Goal: Task Accomplishment & Management: Use online tool/utility

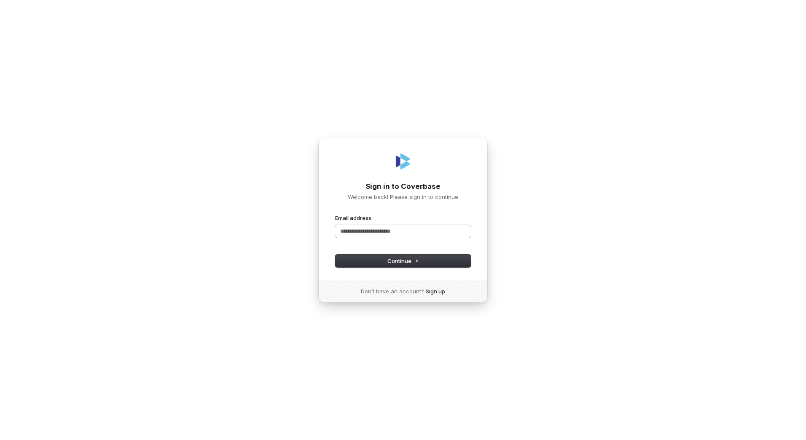
click at [412, 233] on input "Email address" at bounding box center [403, 231] width 136 height 13
click at [412, 262] on span "Continue" at bounding box center [403, 261] width 32 height 8
drag, startPoint x: 388, startPoint y: 231, endPoint x: 276, endPoint y: 231, distance: 112.1
click at [276, 231] on div "**********" at bounding box center [403, 220] width 806 height 440
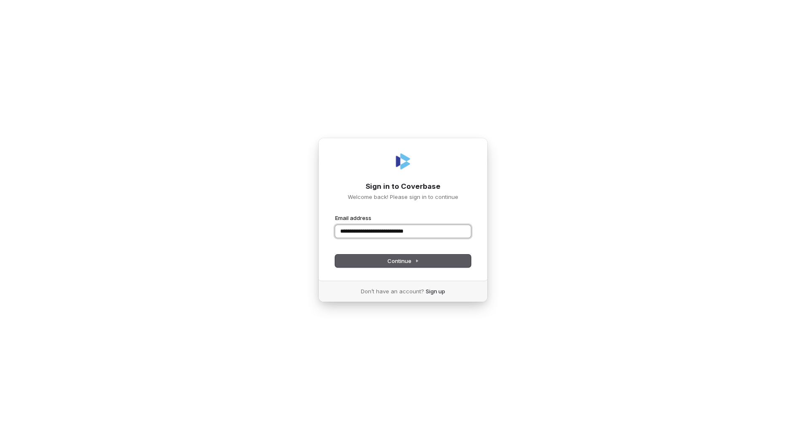
click at [335, 214] on button "submit" at bounding box center [335, 214] width 0 height 0
type input "**********"
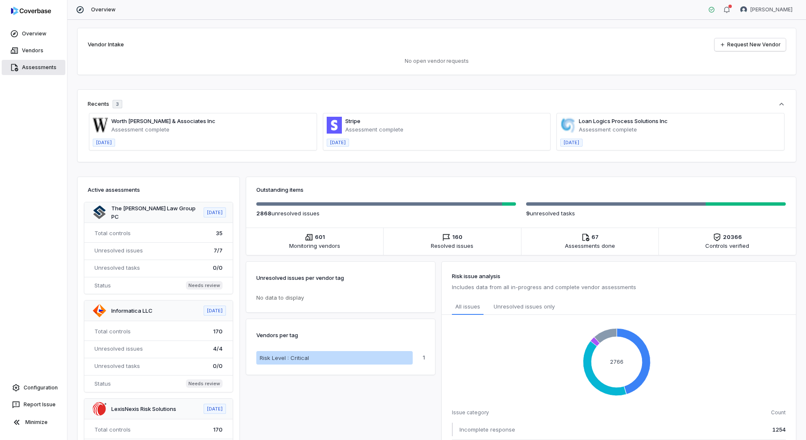
click at [40, 65] on link "Assessments" at bounding box center [34, 67] width 64 height 15
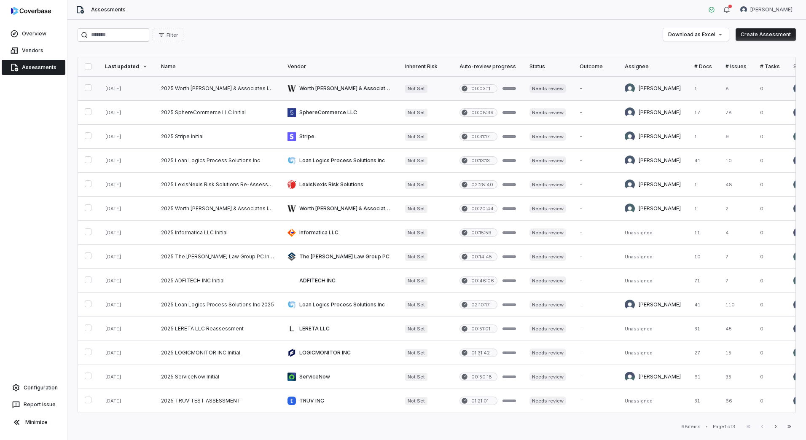
scroll to position [268, 0]
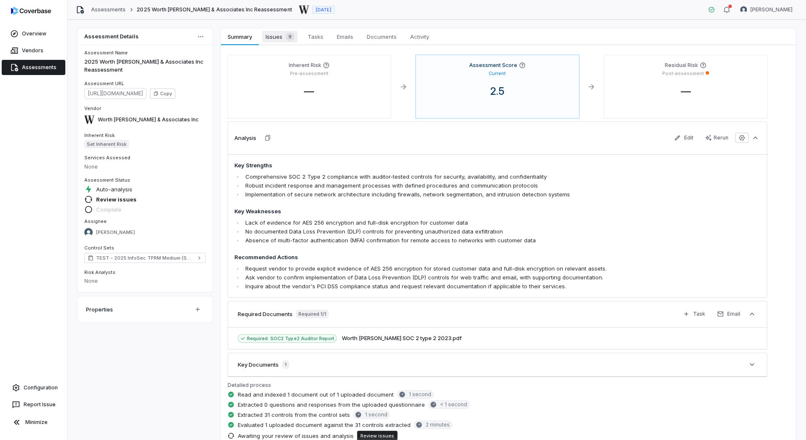
click at [272, 38] on span "Issues 9" at bounding box center [279, 37] width 35 height 12
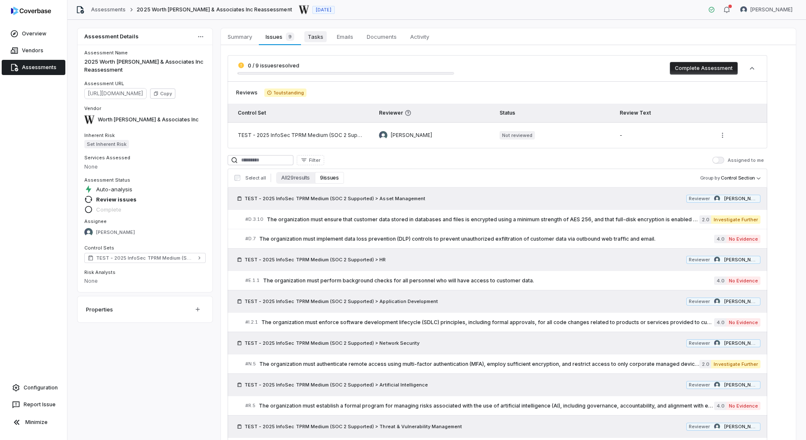
click at [322, 39] on span "Tasks" at bounding box center [315, 36] width 22 height 11
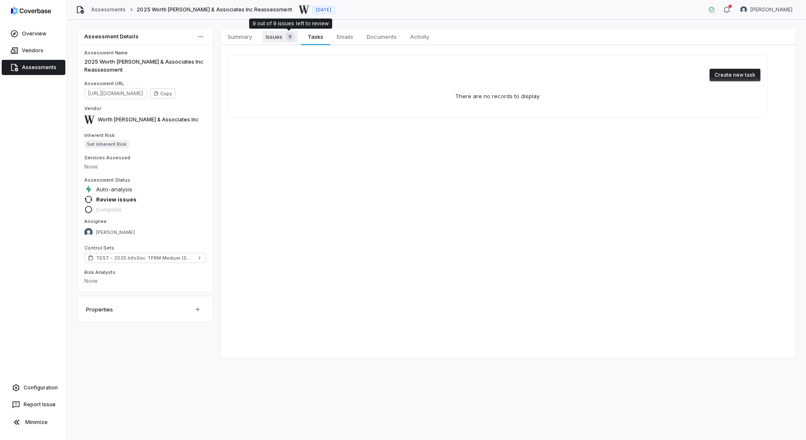
click at [284, 35] on div "9" at bounding box center [288, 36] width 12 height 8
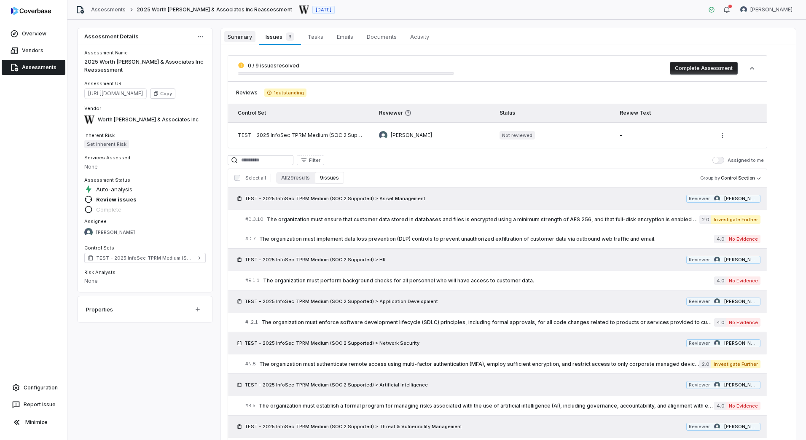
click at [247, 38] on span "Summary" at bounding box center [239, 36] width 31 height 11
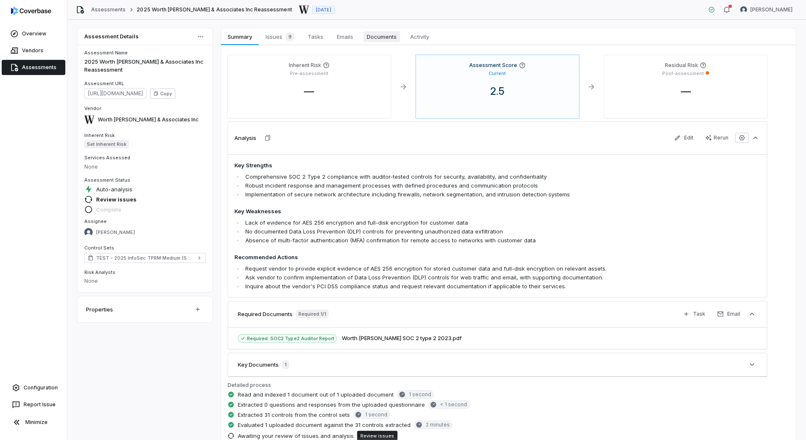
click at [391, 39] on span "Documents" at bounding box center [381, 36] width 37 height 11
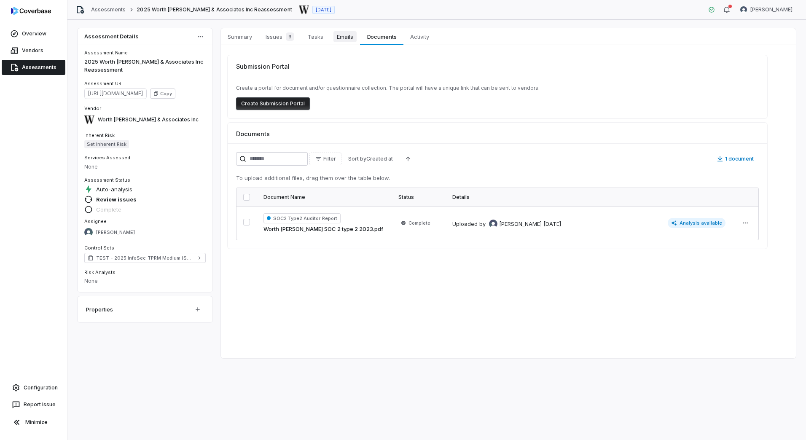
click at [338, 38] on span "Emails" at bounding box center [344, 36] width 23 height 11
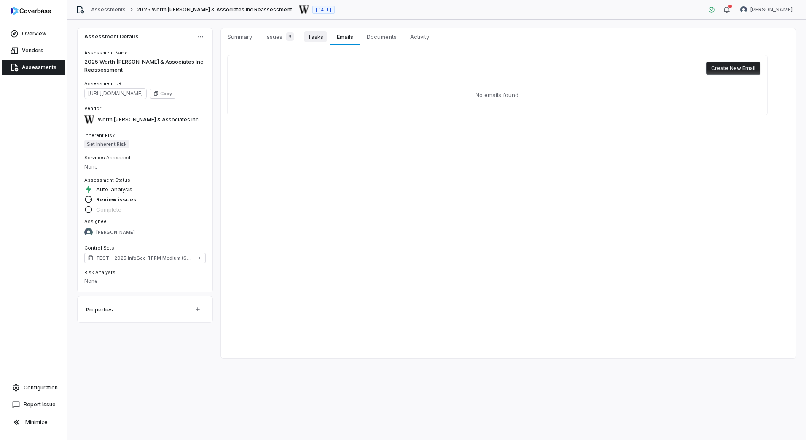
click at [316, 37] on span "Tasks" at bounding box center [315, 36] width 22 height 11
click at [289, 37] on span "9" at bounding box center [290, 36] width 8 height 8
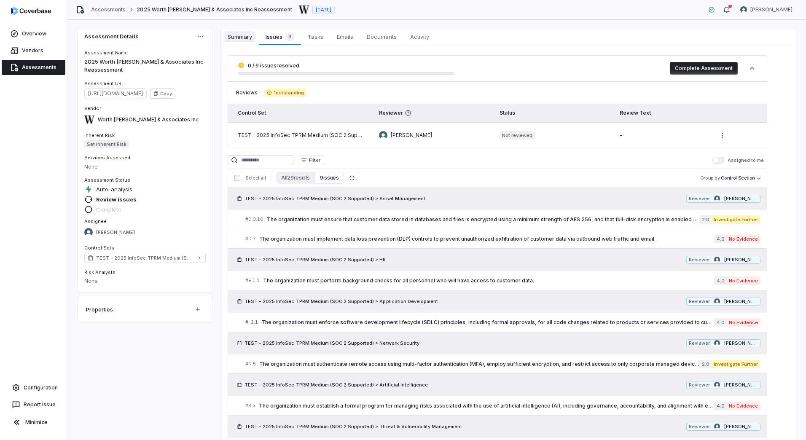
click at [234, 38] on span "Summary" at bounding box center [239, 36] width 31 height 11
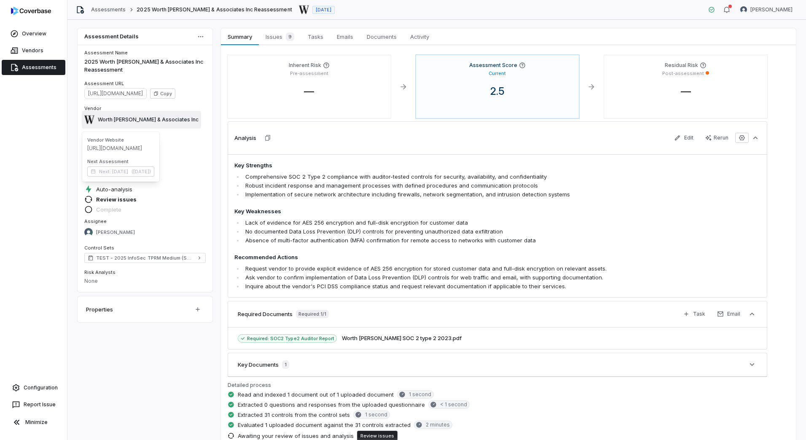
click at [122, 116] on span "Worth [PERSON_NAME] & Associates Inc" at bounding box center [148, 119] width 101 height 7
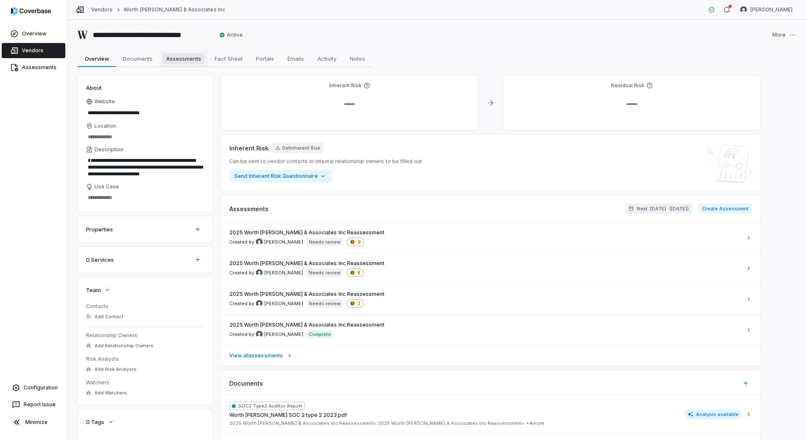
click at [175, 61] on span "Assessments" at bounding box center [184, 58] width 42 height 11
type textarea "*"
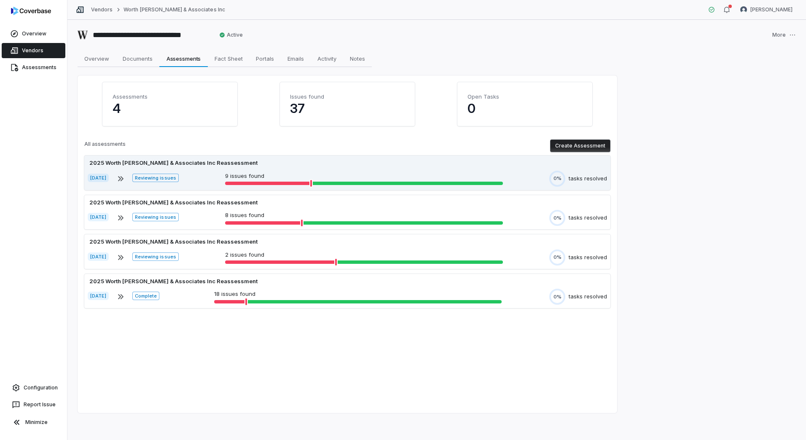
click at [177, 174] on span "Reviewing issues" at bounding box center [155, 178] width 46 height 8
